Goal: Task Accomplishment & Management: Manage account settings

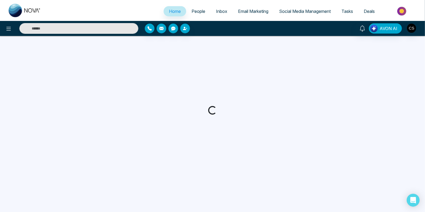
select select "*"
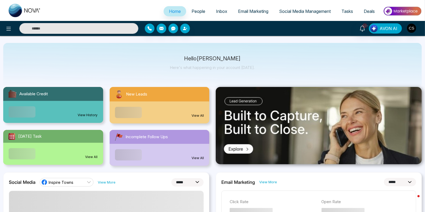
scroll to position [9, 0]
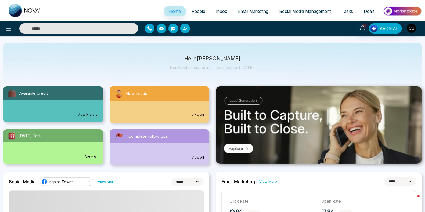
click at [195, 10] on span "People" at bounding box center [198, 11] width 14 height 5
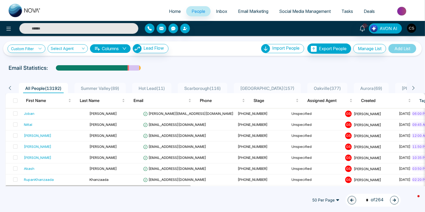
click at [243, 11] on span "Email Marketing" at bounding box center [253, 11] width 30 height 5
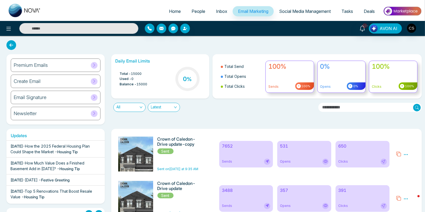
click at [400, 155] on icon at bounding box center [398, 153] width 5 height 5
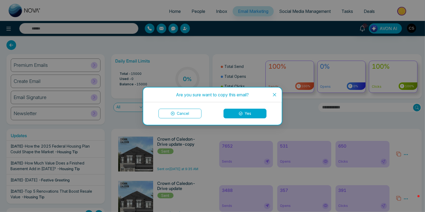
click at [237, 112] on button "Yes" at bounding box center [244, 114] width 43 height 10
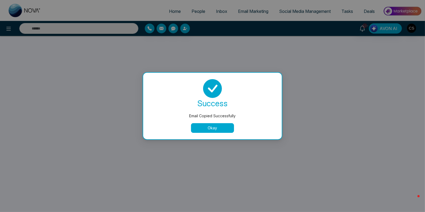
click at [212, 129] on button "Okay" at bounding box center [212, 128] width 43 height 10
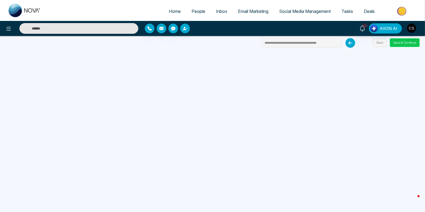
click at [401, 45] on button "Save & Continue" at bounding box center [405, 42] width 30 height 9
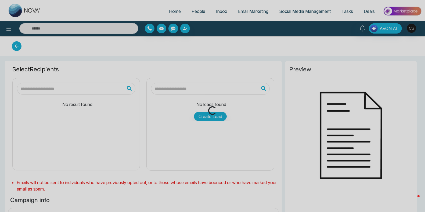
type input "**********"
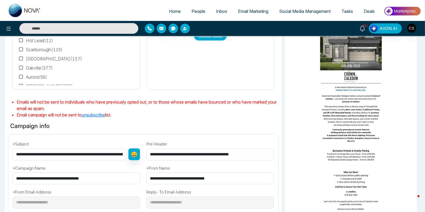
scroll to position [93, 0]
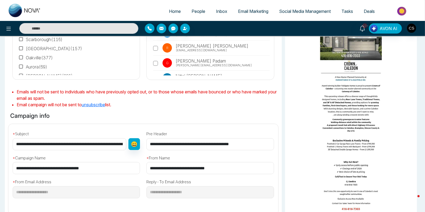
click at [60, 143] on input "**********" at bounding box center [70, 144] width 114 height 12
drag, startPoint x: 63, startPoint y: 143, endPoint x: 24, endPoint y: 141, distance: 39.5
click at [24, 141] on input "**********" at bounding box center [70, 144] width 114 height 12
click at [45, 143] on input "**********" at bounding box center [70, 144] width 114 height 12
drag, startPoint x: 62, startPoint y: 143, endPoint x: 8, endPoint y: 139, distance: 54.9
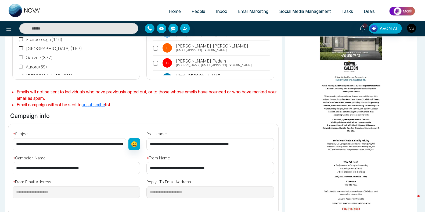
click at [8, 139] on div "**********" at bounding box center [143, 167] width 276 height 86
click at [38, 143] on input "**********" at bounding box center [70, 144] width 114 height 12
drag, startPoint x: 58, startPoint y: 142, endPoint x: 17, endPoint y: 139, distance: 41.2
click at [17, 139] on input "**********" at bounding box center [70, 144] width 114 height 12
drag, startPoint x: 63, startPoint y: 143, endPoint x: -2, endPoint y: 138, distance: 66.0
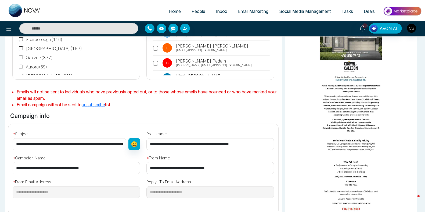
click at [0, 119] on html "Home People Inbox Email Marketing Social Media Management Tasks Deals 10+ AVON …" at bounding box center [212, 13] width 425 height 212
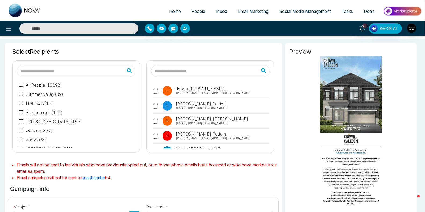
scroll to position [0, 0]
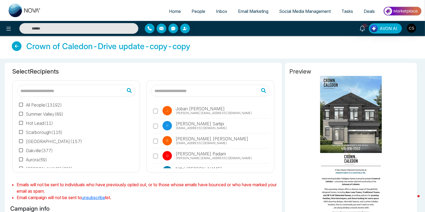
click at [169, 10] on span "Home" at bounding box center [175, 11] width 12 height 5
select select "*"
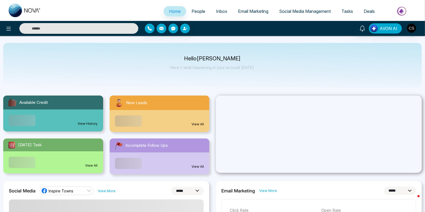
click at [199, 12] on span "People" at bounding box center [198, 11] width 14 height 5
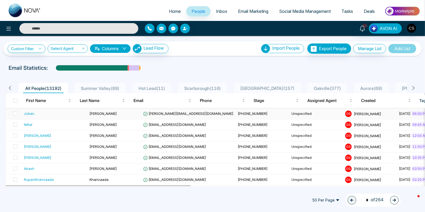
click at [39, 112] on div "Joban" at bounding box center [54, 113] width 61 height 5
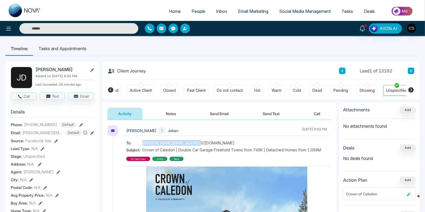
drag, startPoint x: 143, startPoint y: 142, endPoint x: 194, endPoint y: 142, distance: 51.0
click at [194, 142] on span "[PERSON_NAME][EMAIL_ADDRESS][DOMAIN_NAME]" at bounding box center [188, 143] width 92 height 6
copy span "[PERSON_NAME][EMAIL_ADDRESS][DOMAIN_NAME]"
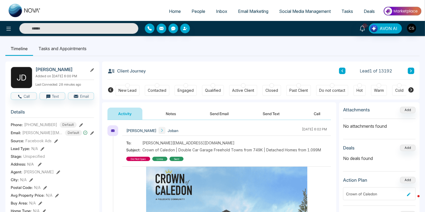
click at [156, 87] on div at bounding box center [157, 85] width 5 height 5
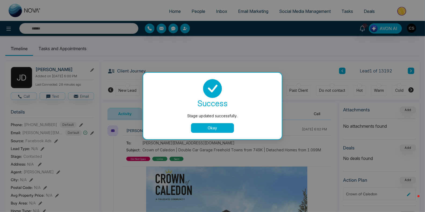
click at [227, 126] on button "Okay" at bounding box center [212, 128] width 43 height 10
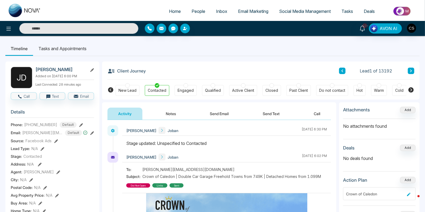
click at [166, 115] on button "Notes" at bounding box center [171, 114] width 32 height 12
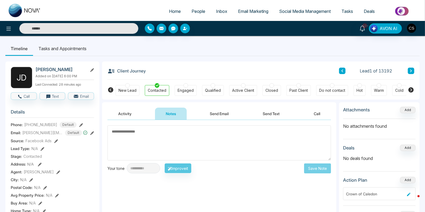
drag, startPoint x: 170, startPoint y: 142, endPoint x: 176, endPoint y: 140, distance: 6.4
click at [176, 140] on textarea at bounding box center [218, 142] width 223 height 35
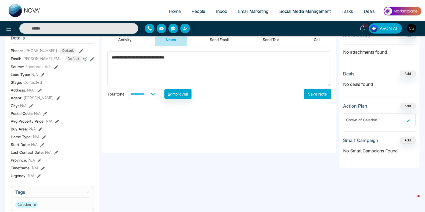
scroll to position [110, 0]
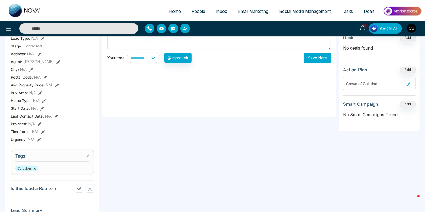
type textarea "**********"
click at [45, 175] on section "Tags Caledon ×" at bounding box center [52, 162] width 83 height 25
click at [49, 170] on div "Caledon ×" at bounding box center [52, 169] width 74 height 6
click at [88, 157] on icon at bounding box center [88, 156] width 2 height 2
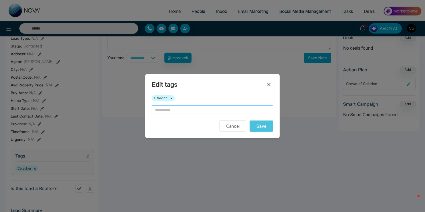
click at [166, 111] on input "text" at bounding box center [212, 110] width 121 height 9
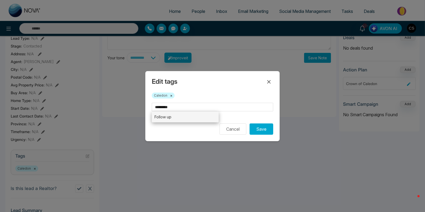
click at [164, 120] on li "Follow up" at bounding box center [185, 116] width 67 height 11
type input "*********"
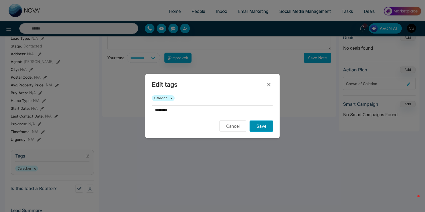
click at [263, 126] on button "Save" at bounding box center [261, 126] width 24 height 11
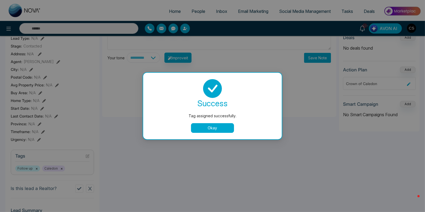
click at [208, 127] on button "Okay" at bounding box center [212, 128] width 43 height 10
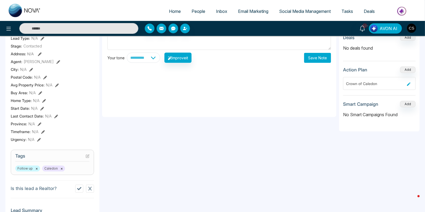
scroll to position [0, 0]
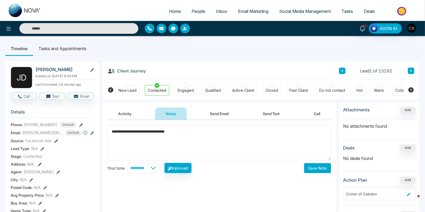
click at [412, 72] on icon at bounding box center [410, 70] width 3 height 3
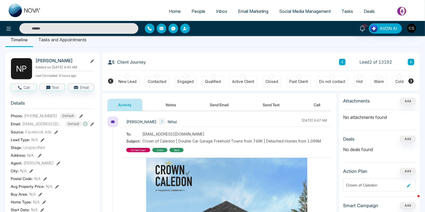
scroll to position [3, 0]
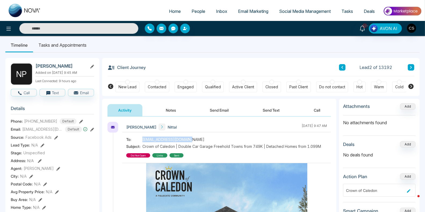
drag, startPoint x: 197, startPoint y: 138, endPoint x: 141, endPoint y: 138, distance: 55.0
click at [141, 138] on div "To: [EMAIL_ADDRESS][DOMAIN_NAME]" at bounding box center [223, 140] width 195 height 6
copy div "[EMAIL_ADDRESS][DOMAIN_NAME]"
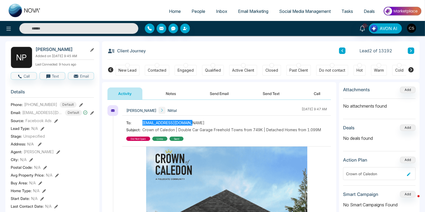
scroll to position [20, 0]
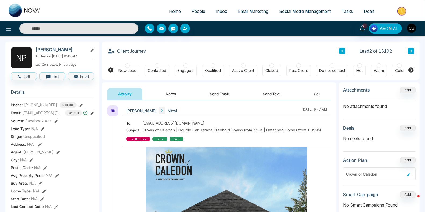
click at [158, 68] on div "Contacted" at bounding box center [157, 70] width 19 height 5
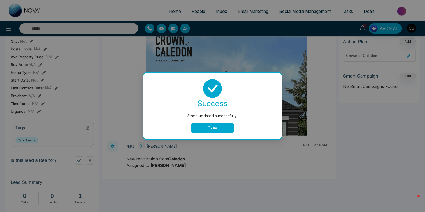
scroll to position [157, 0]
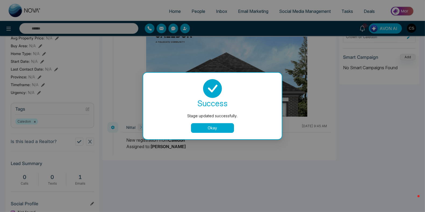
click at [194, 129] on button "Okay" at bounding box center [212, 128] width 43 height 10
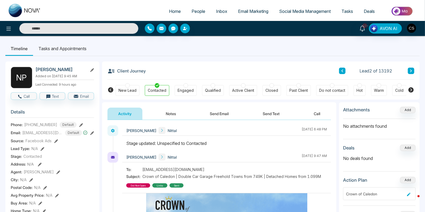
scroll to position [24, 0]
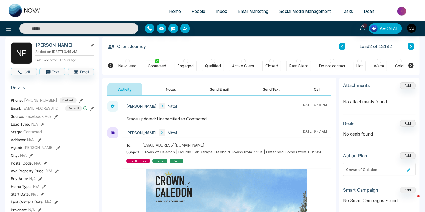
click at [172, 89] on button "Notes" at bounding box center [171, 89] width 32 height 12
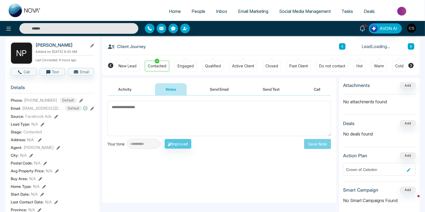
click at [168, 115] on textarea at bounding box center [218, 118] width 223 height 35
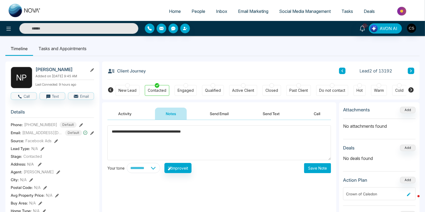
type textarea "**********"
click at [319, 167] on button "Save Note" at bounding box center [317, 168] width 27 height 10
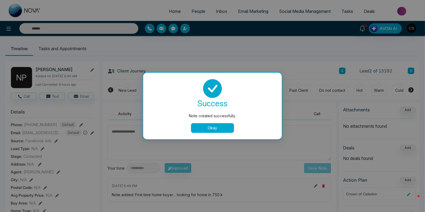
click at [227, 130] on button "Okay" at bounding box center [212, 128] width 43 height 10
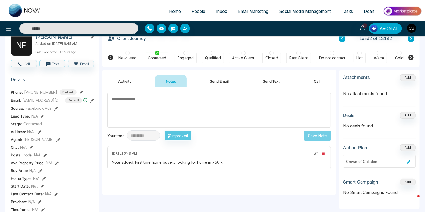
scroll to position [33, 0]
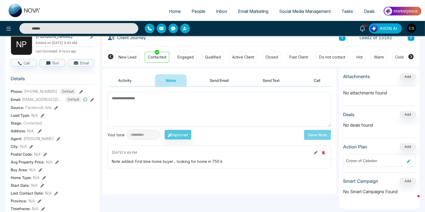
click at [172, 9] on span "Home" at bounding box center [175, 11] width 12 height 5
select select "*"
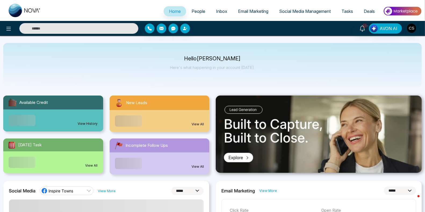
click at [192, 11] on span "People" at bounding box center [198, 11] width 14 height 5
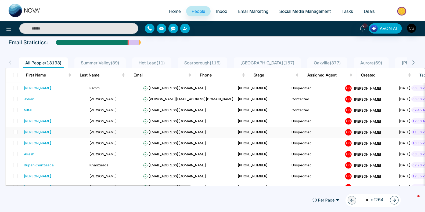
scroll to position [30, 0]
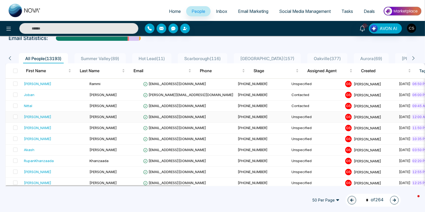
click at [30, 115] on div "[PERSON_NAME]" at bounding box center [37, 116] width 27 height 5
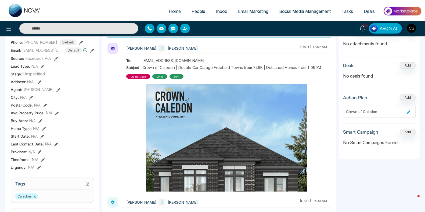
click at [247, 14] on span "Email Marketing" at bounding box center [253, 11] width 30 height 5
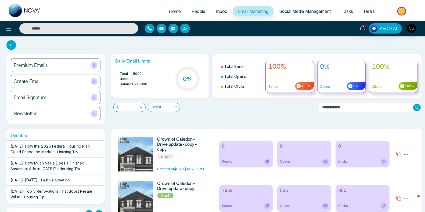
click at [400, 155] on icon at bounding box center [398, 154] width 5 height 5
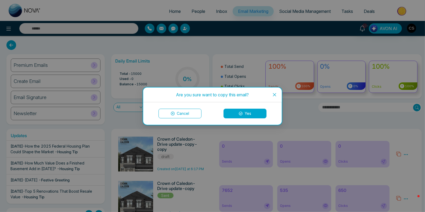
click at [279, 93] on span "Close" at bounding box center [274, 95] width 14 height 14
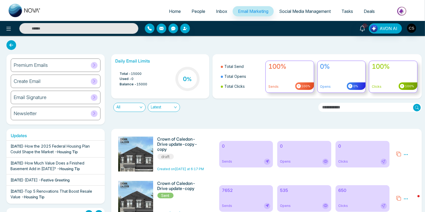
click at [185, 146] on h6 "Crown of Caledon-Drive update-copy-copy" at bounding box center [180, 145] width 47 height 16
click at [404, 155] on icon at bounding box center [405, 154] width 5 height 5
click at [394, 170] on link "Edit" at bounding box center [392, 170] width 6 height 5
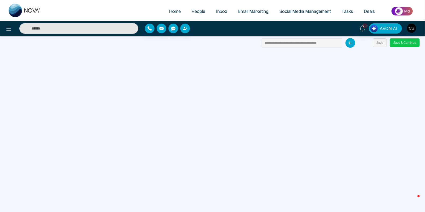
click at [408, 43] on button "Save & Continue" at bounding box center [405, 42] width 30 height 9
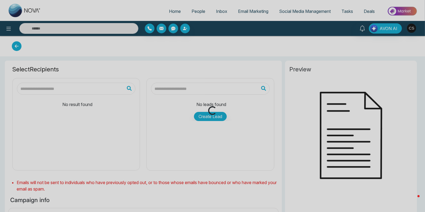
type input "**********"
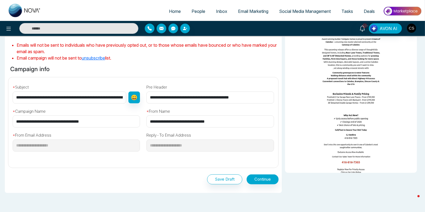
scroll to position [145, 0]
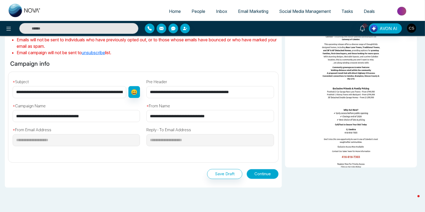
click at [270, 173] on button "Continue" at bounding box center [262, 174] width 32 height 10
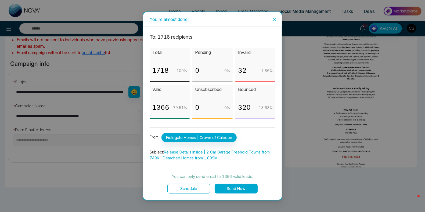
click at [234, 190] on button "Send Now" at bounding box center [236, 189] width 43 height 10
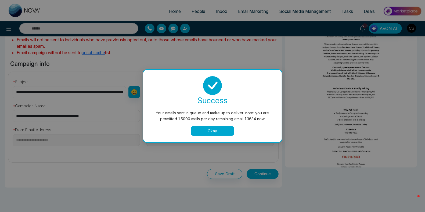
click at [222, 133] on button "Okay" at bounding box center [212, 131] width 43 height 10
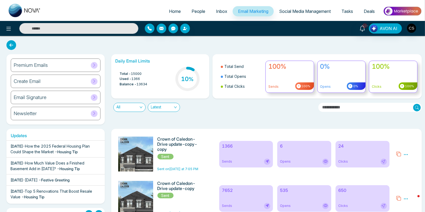
click at [198, 13] on span "People" at bounding box center [198, 11] width 14 height 5
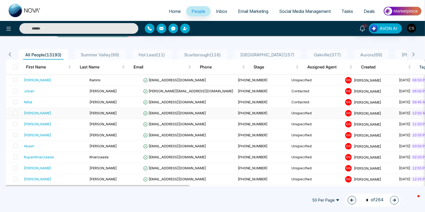
scroll to position [37, 0]
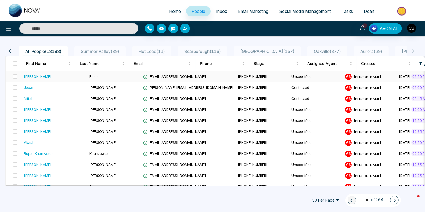
click at [41, 77] on div "[PERSON_NAME]" at bounding box center [37, 76] width 27 height 5
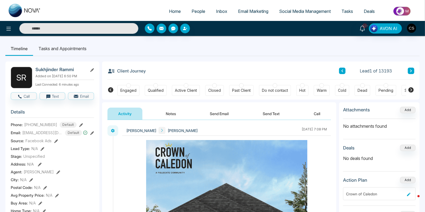
scroll to position [0, 102]
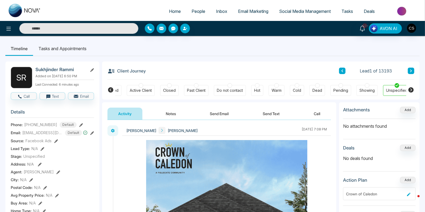
click at [160, 129] on icon at bounding box center [162, 131] width 4 height 4
click at [160, 130] on icon at bounding box center [162, 131] width 4 height 4
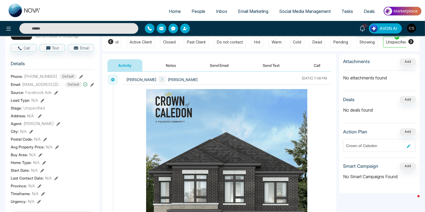
scroll to position [0, 0]
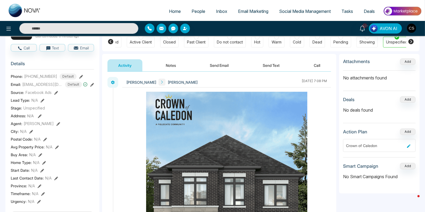
click at [199, 12] on span "People" at bounding box center [198, 11] width 14 height 5
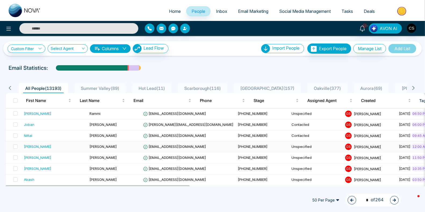
click at [30, 145] on div "[PERSON_NAME]" at bounding box center [37, 146] width 27 height 5
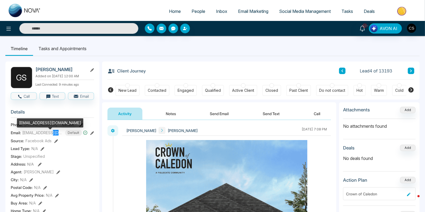
drag, startPoint x: 52, startPoint y: 134, endPoint x: 25, endPoint y: 137, distance: 27.2
click at [25, 136] on span "[EMAIL_ADDRESS][DOMAIN_NAME]" at bounding box center [42, 133] width 40 height 6
click at [28, 135] on span "[EMAIL_ADDRESS][DOMAIN_NAME]" at bounding box center [42, 133] width 40 height 6
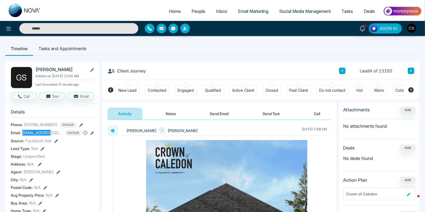
click at [28, 135] on span "[EMAIL_ADDRESS][DOMAIN_NAME]" at bounding box center [42, 133] width 40 height 6
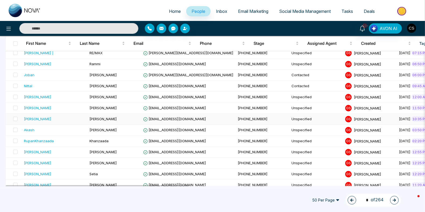
scroll to position [61, 0]
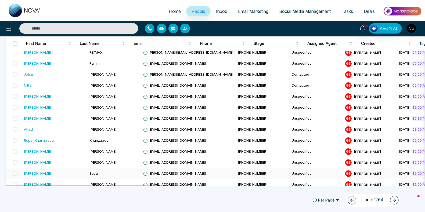
click at [33, 171] on div "[PERSON_NAME]" at bounding box center [37, 173] width 27 height 5
